Goal: Information Seeking & Learning: Check status

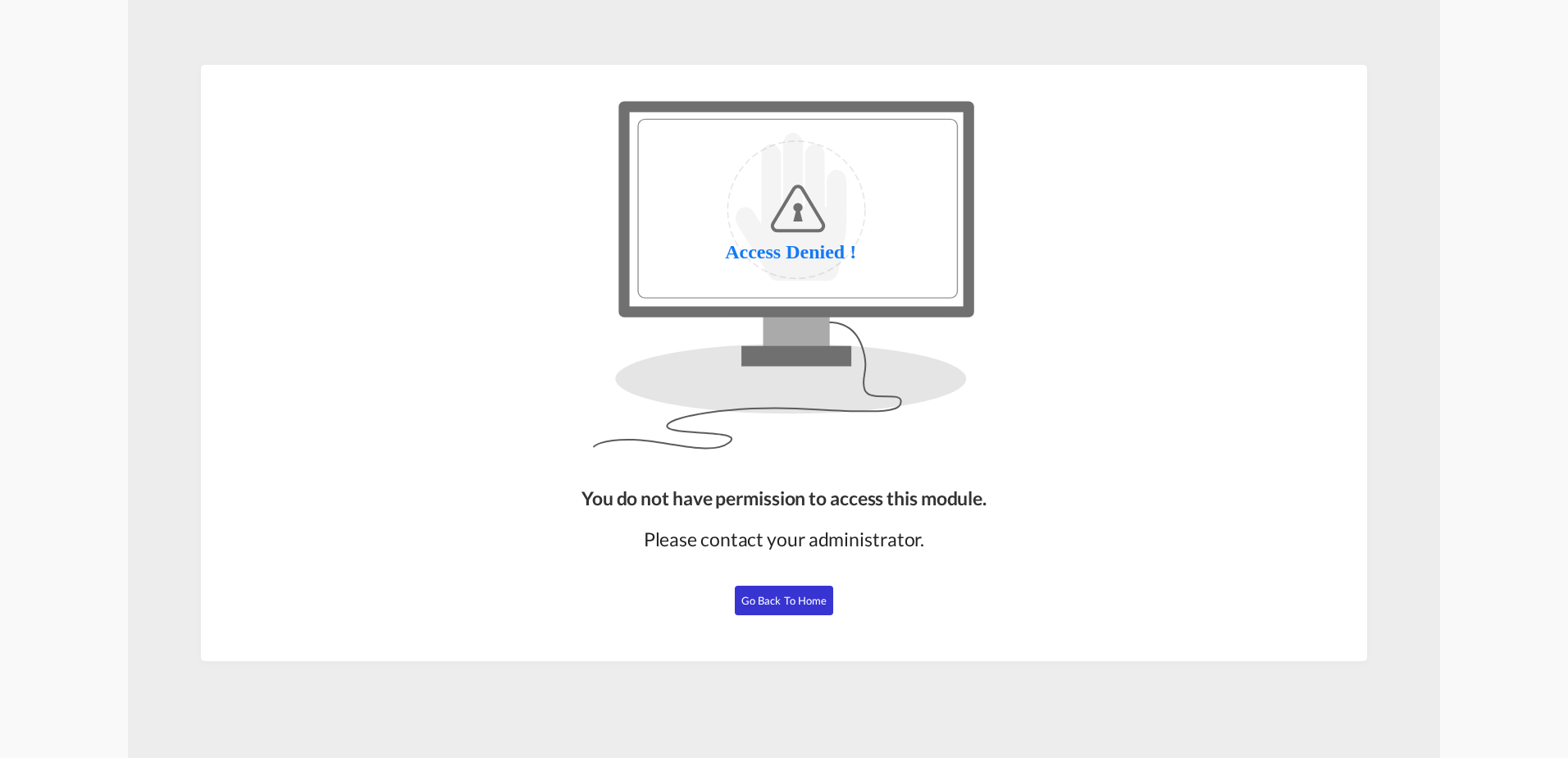
click at [798, 603] on span "Go Back to Home" at bounding box center [784, 601] width 86 height 13
